Goal: Find specific page/section: Find specific page/section

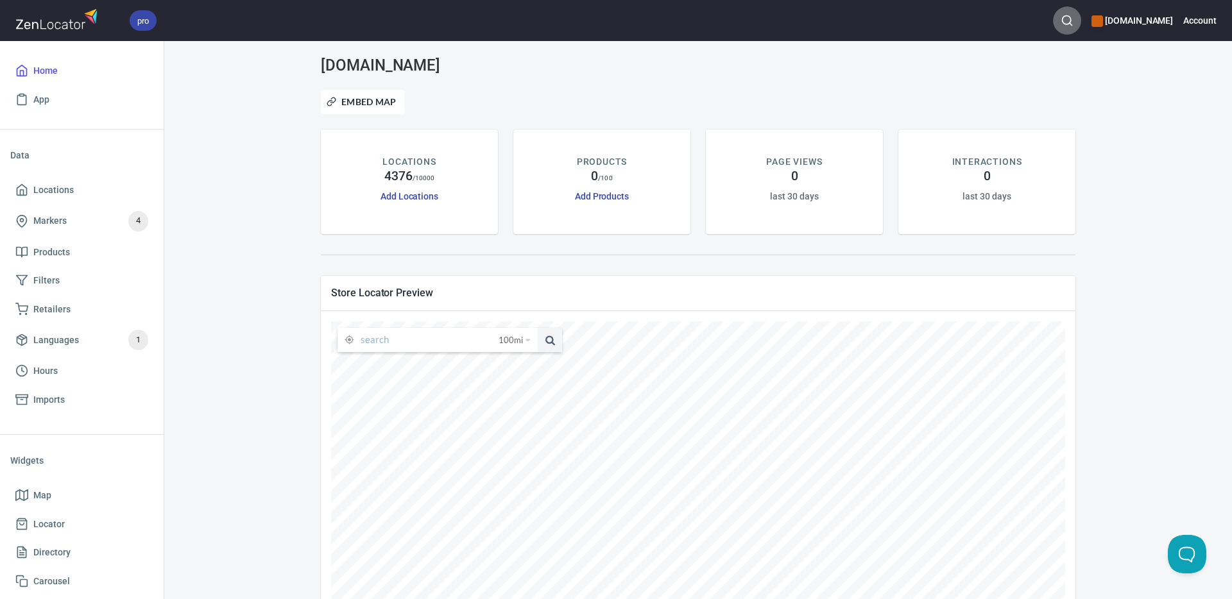
click at [1074, 20] on icon "button" at bounding box center [1067, 20] width 13 height 13
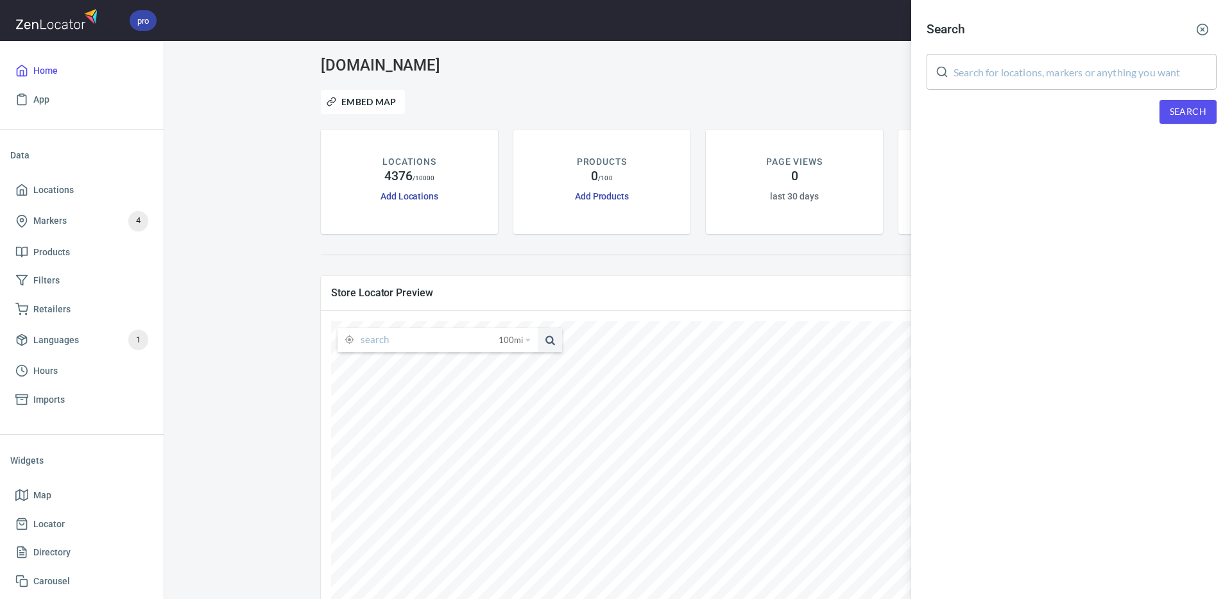
click at [1008, 71] on input "text" at bounding box center [1085, 72] width 263 height 36
paste input "[PERSON_NAME]"
type input "[PERSON_NAME]"
click at [1179, 112] on span "Search" at bounding box center [1188, 112] width 37 height 16
